Goal: Navigation & Orientation: Find specific page/section

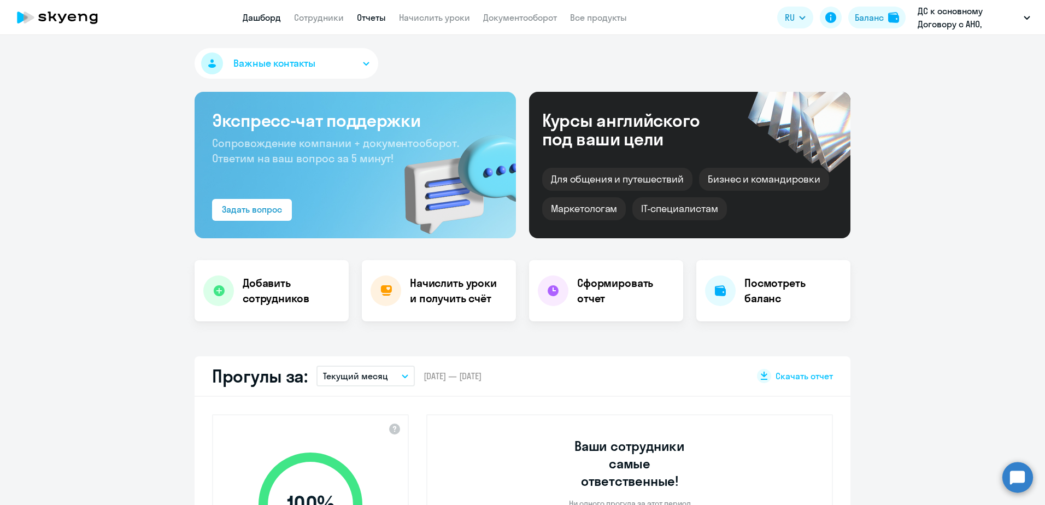
drag, startPoint x: 0, startPoint y: 0, endPoint x: 361, endPoint y: 17, distance: 361.5
click at [363, 17] on link "Отчеты" at bounding box center [371, 17] width 29 height 11
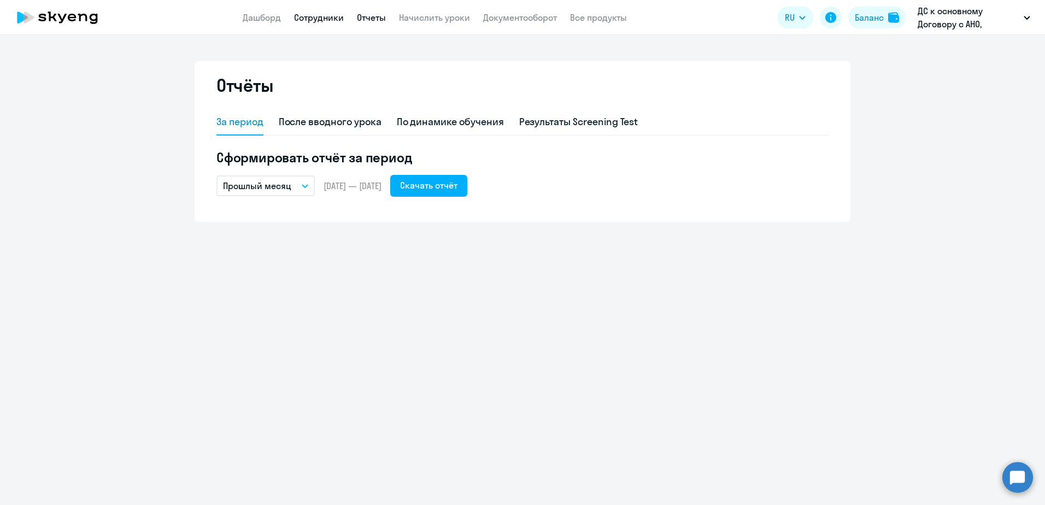
click at [316, 18] on link "Сотрудники" at bounding box center [319, 17] width 50 height 11
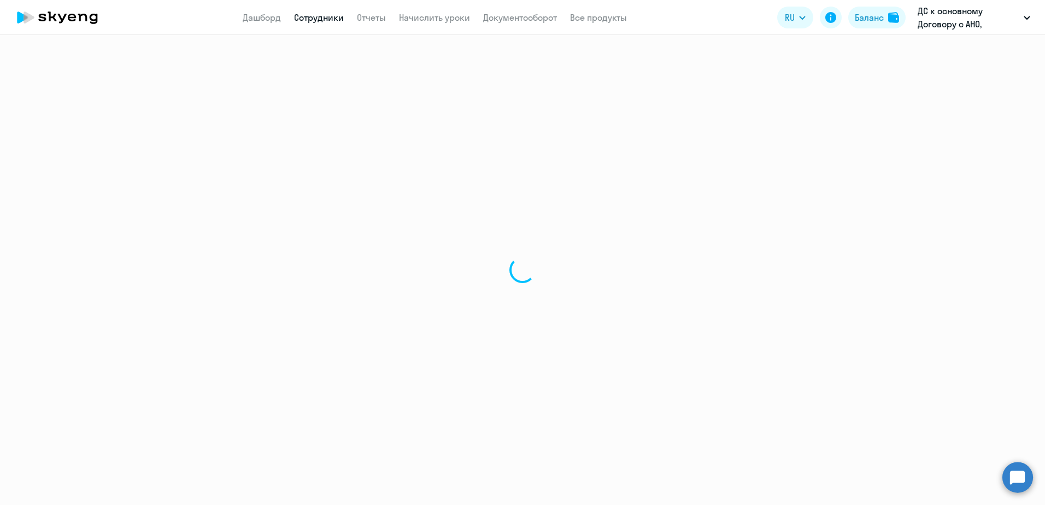
select select "30"
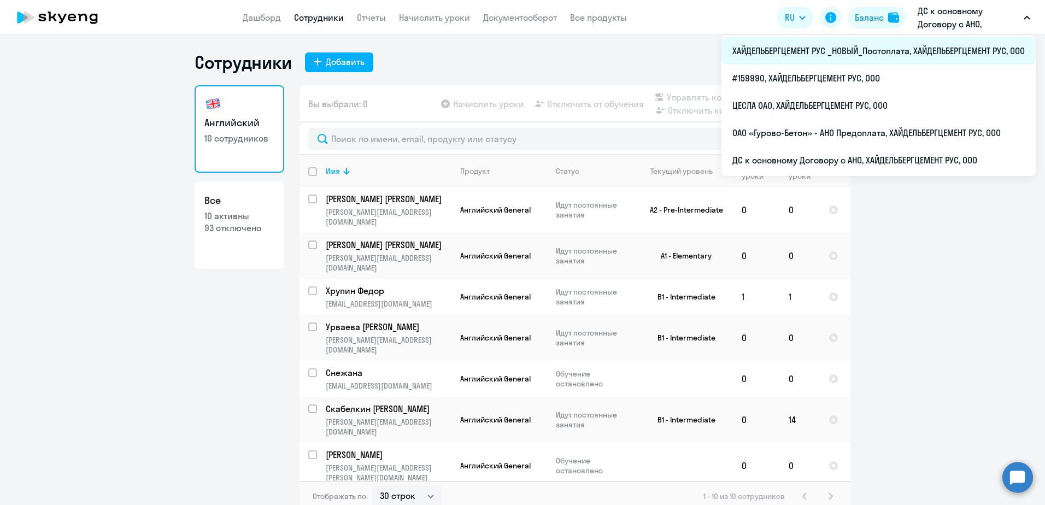
click at [930, 45] on li "ХАЙДЕЛЬБЕРГЦЕМЕНТ РУС _НОВЫЙ_Постоплата, ХАЙДЕЛЬБЕРГЦЕМЕНТ РУС, ООО" at bounding box center [878, 50] width 314 height 27
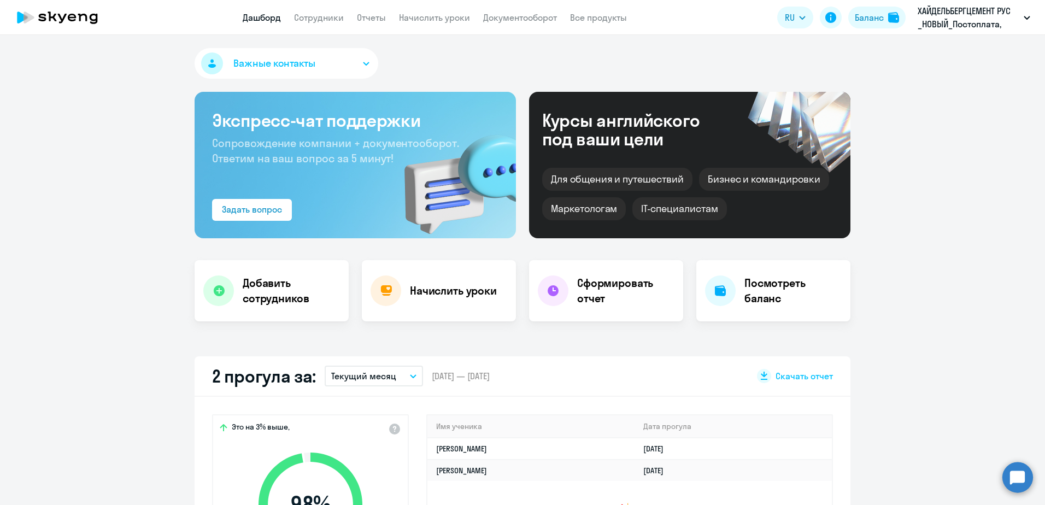
click at [298, 9] on app-header "Дашборд Сотрудники Отчеты Начислить уроки Документооборот Все продукты Дашборд …" at bounding box center [522, 17] width 1045 height 35
click at [303, 12] on link "Сотрудники" at bounding box center [319, 17] width 50 height 11
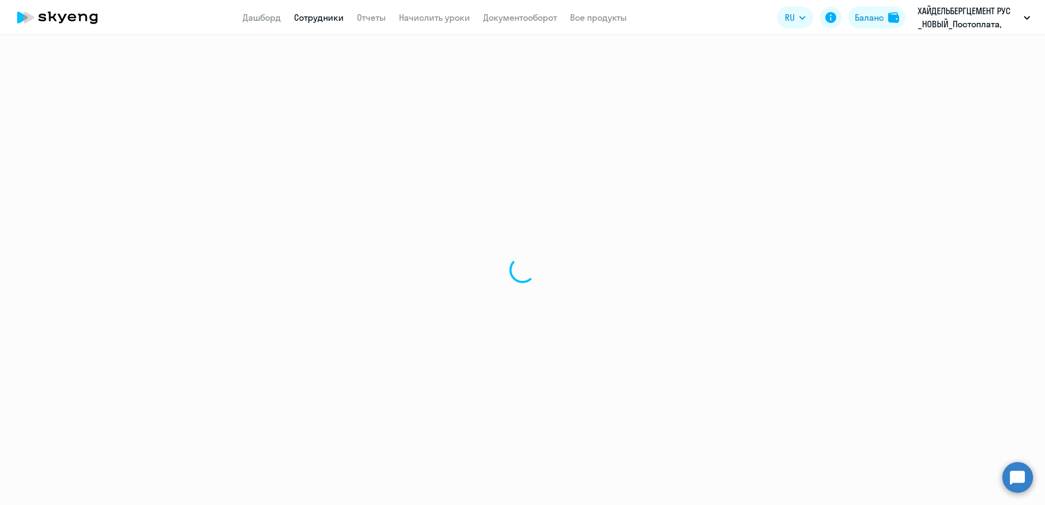
select select "30"
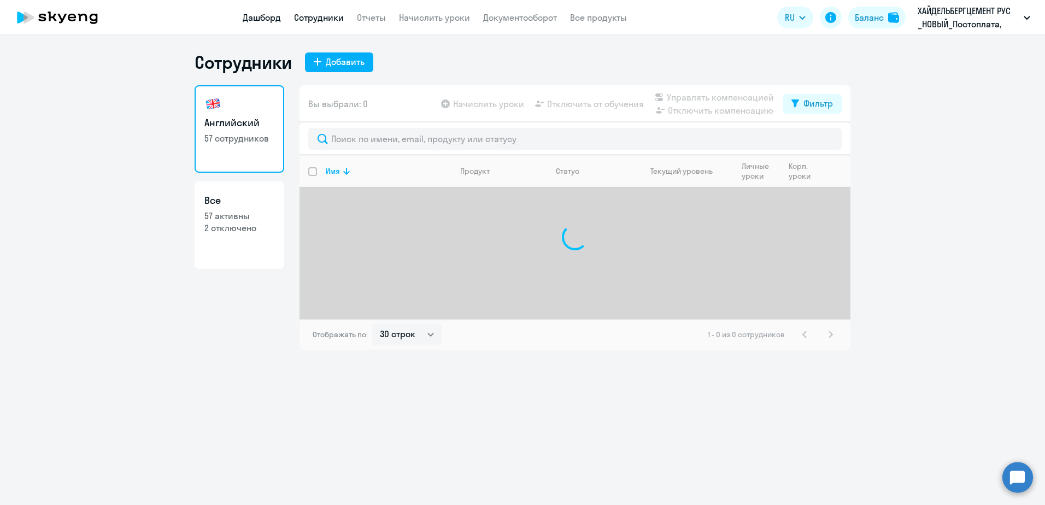
click at [265, 19] on link "Дашборд" at bounding box center [262, 17] width 38 height 11
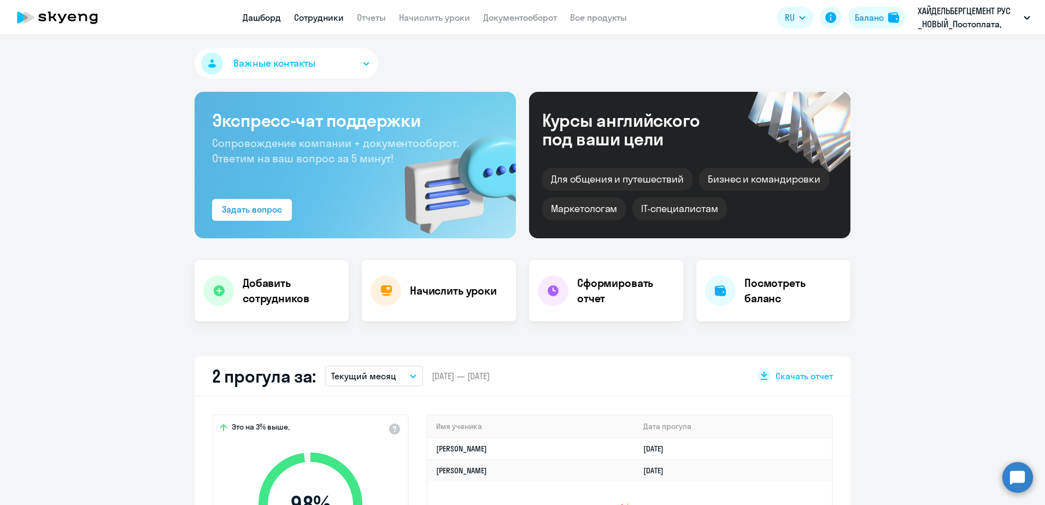
select select "30"
click at [326, 13] on link "Сотрудники" at bounding box center [319, 17] width 50 height 11
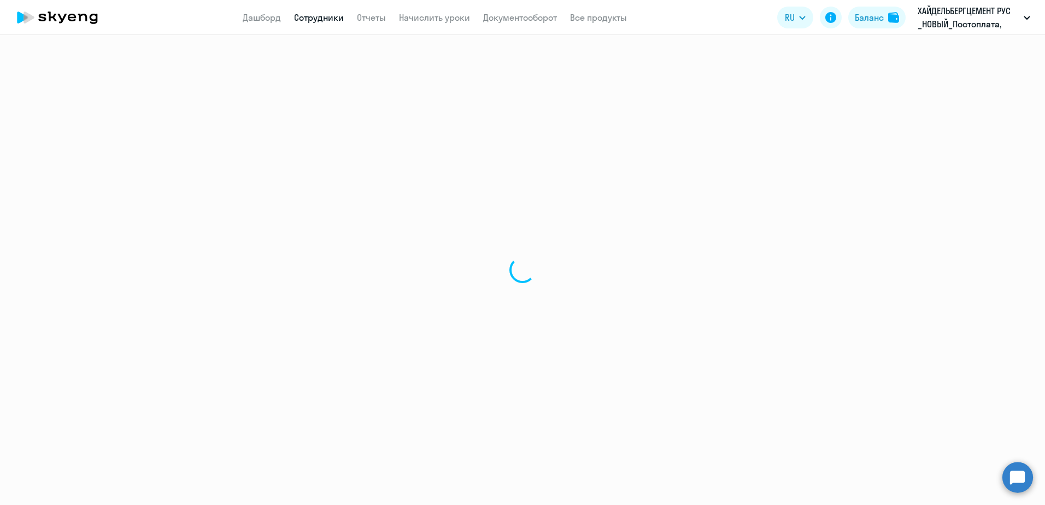
select select "30"
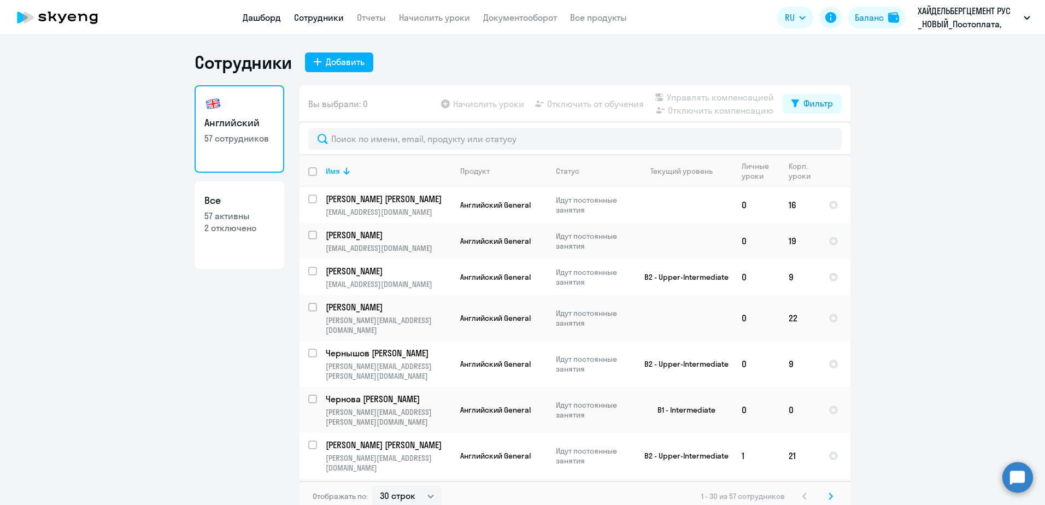
click at [274, 16] on link "Дашборд" at bounding box center [262, 17] width 38 height 11
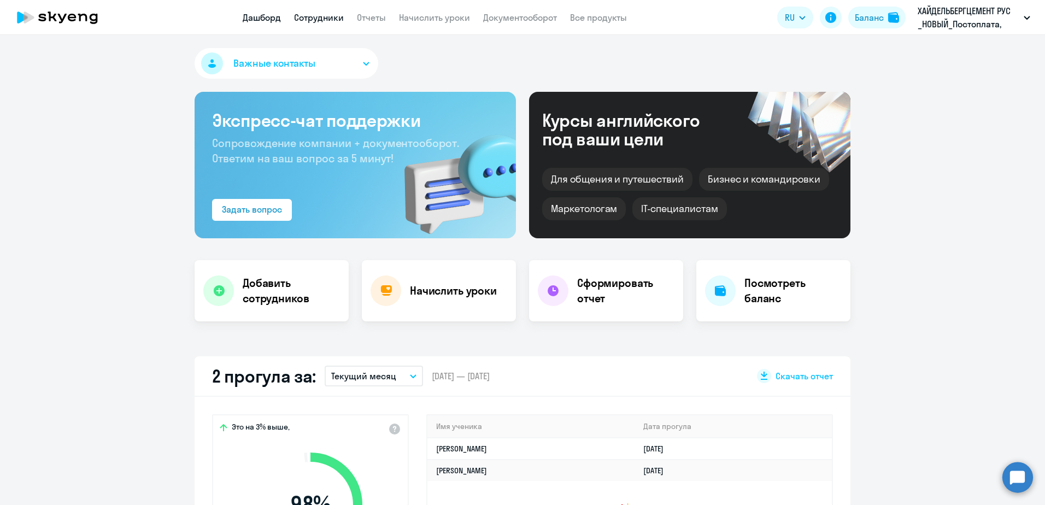
click at [312, 14] on link "Сотрудники" at bounding box center [319, 17] width 50 height 11
select select "30"
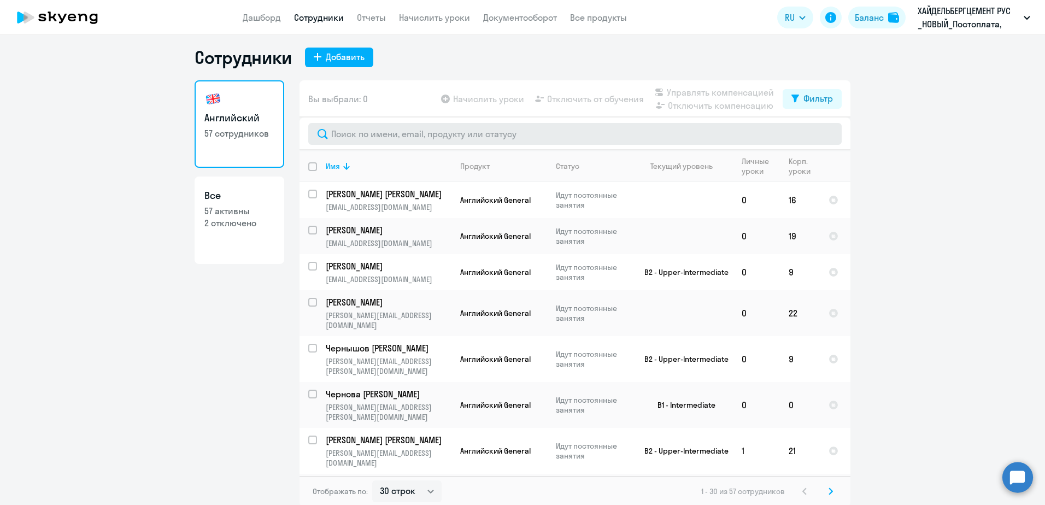
scroll to position [7, 0]
